Goal: Task Accomplishment & Management: Manage account settings

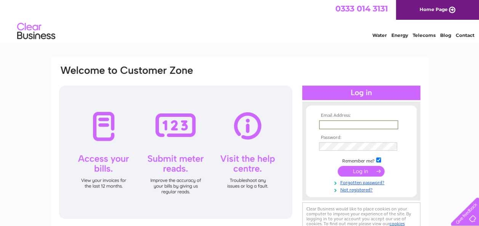
click at [336, 125] on input "text" at bounding box center [358, 124] width 79 height 9
type input "t"
type input "[EMAIL_ADDRESS][PERSON_NAME][DOMAIN_NAME]"
click at [351, 173] on input "submit" at bounding box center [360, 171] width 47 height 11
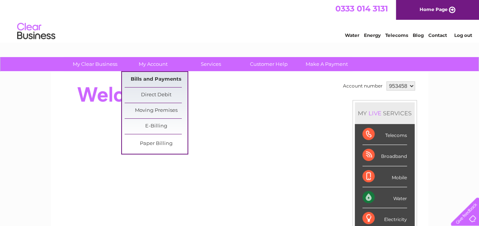
click at [146, 75] on link "Bills and Payments" at bounding box center [156, 79] width 63 height 15
